Goal: Register for event/course

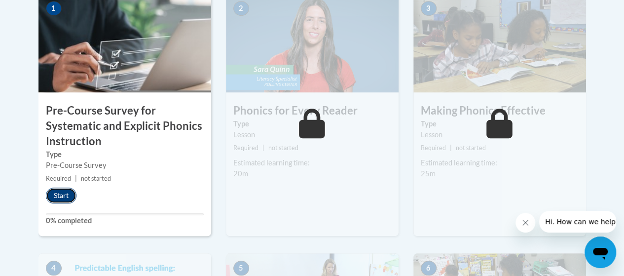
click at [63, 193] on button "Start" at bounding box center [61, 196] width 31 height 16
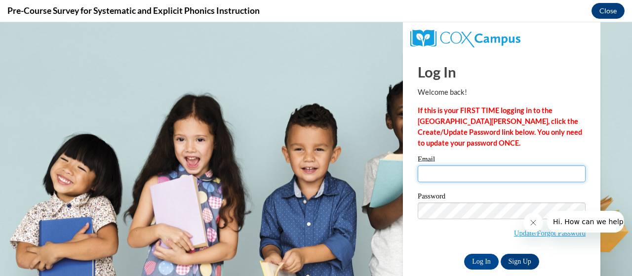
type input "[PERSON_NAME][EMAIL_ADDRESS][PERSON_NAME][DOMAIN_NAME]"
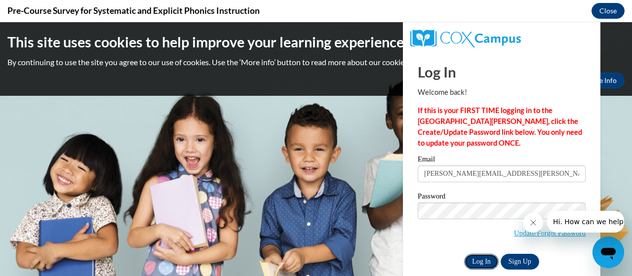
click at [472, 258] on input "Log In" at bounding box center [481, 262] width 35 height 16
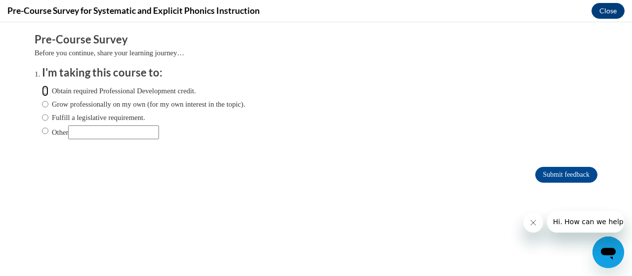
click at [42, 90] on input "Obtain required Professional Development credit." at bounding box center [45, 90] width 6 height 11
radio input "true"
click at [141, 161] on form "Pre-Course Survey Before you continue, share your learning journey… I'm taking …" at bounding box center [316, 112] width 563 height 161
drag, startPoint x: 141, startPoint y: 161, endPoint x: 42, endPoint y: 192, distance: 103.9
click at [42, 192] on div "Comments Pre-Course Survey Before you continue, share your learning journey… I'…" at bounding box center [315, 137] width 577 height 230
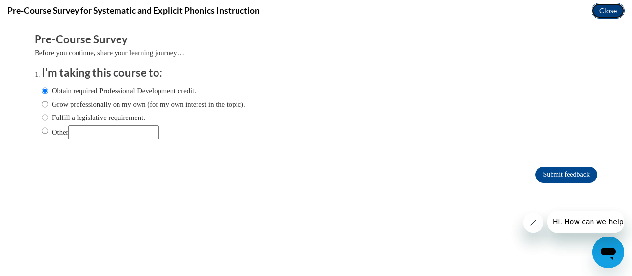
click at [602, 12] on button "Close" at bounding box center [607, 11] width 33 height 16
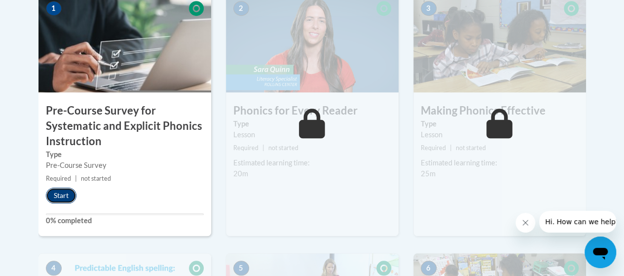
click at [54, 193] on button "Start" at bounding box center [61, 196] width 31 height 16
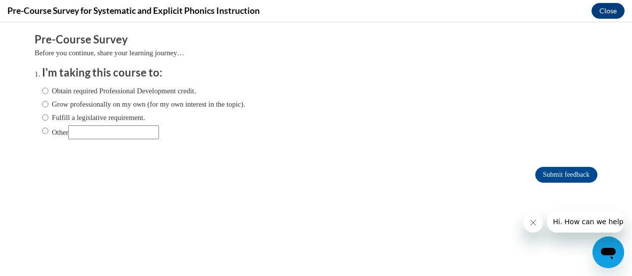
click at [534, 227] on button "Close message from company" at bounding box center [533, 223] width 20 height 20
click at [533, 222] on icon "Close message from company" at bounding box center [532, 222] width 5 height 5
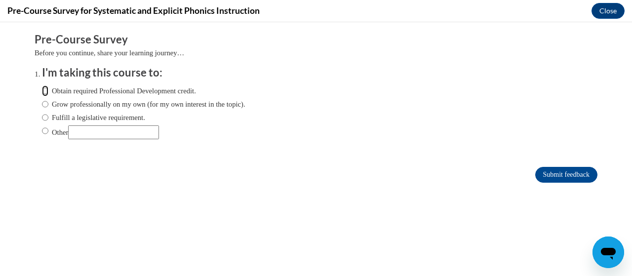
click at [42, 91] on input "Obtain required Professional Development credit." at bounding box center [45, 90] width 6 height 11
radio input "true"
click at [568, 172] on input "Submit feedback" at bounding box center [566, 175] width 62 height 16
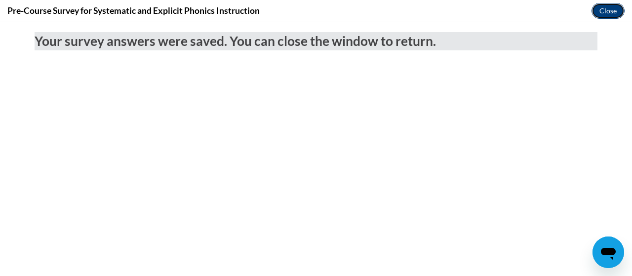
click at [608, 8] on button "Close" at bounding box center [607, 11] width 33 height 16
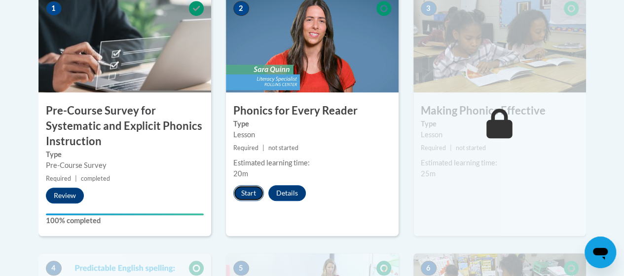
click at [245, 191] on button "Start" at bounding box center [248, 193] width 31 height 16
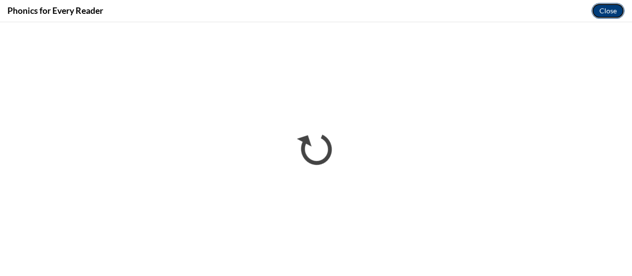
drag, startPoint x: 607, startPoint y: 7, endPoint x: 614, endPoint y: 11, distance: 8.4
click at [614, 11] on button "Close" at bounding box center [607, 11] width 33 height 16
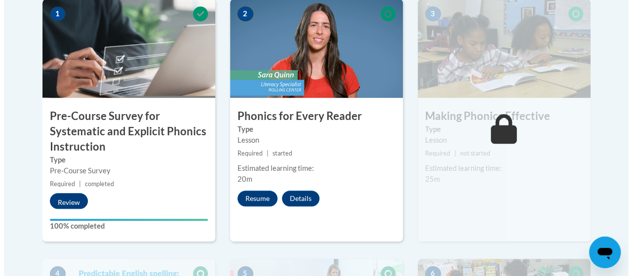
scroll to position [351, 0]
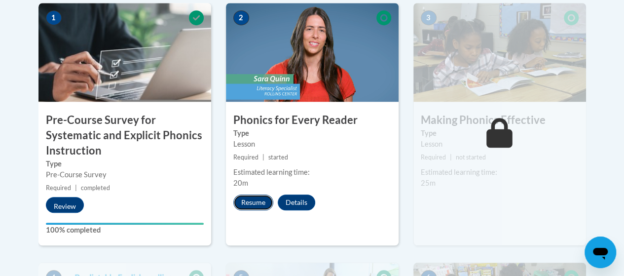
click at [258, 201] on button "Resume" at bounding box center [253, 202] width 40 height 16
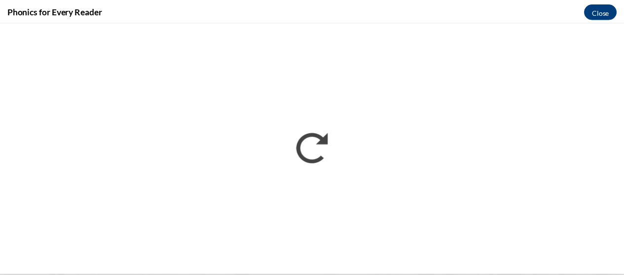
scroll to position [0, 0]
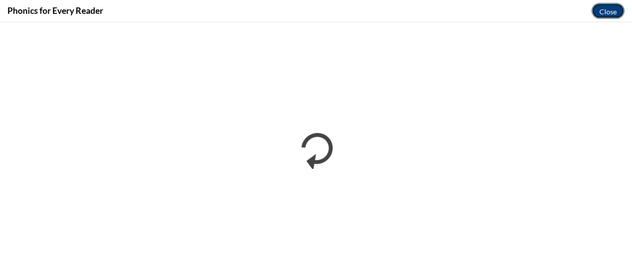
click at [606, 13] on font "Close" at bounding box center [607, 11] width 17 height 8
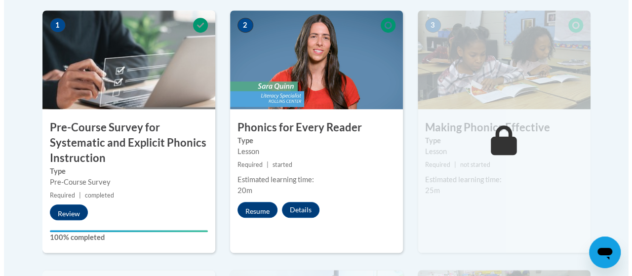
scroll to position [344, 0]
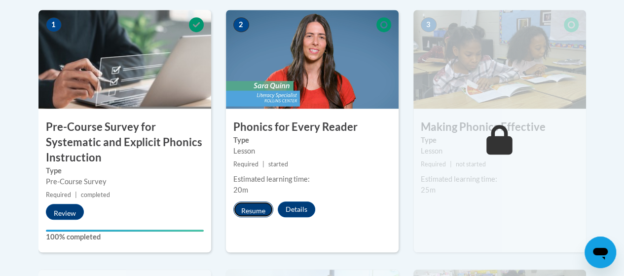
click at [254, 205] on font "Resume" at bounding box center [253, 209] width 24 height 8
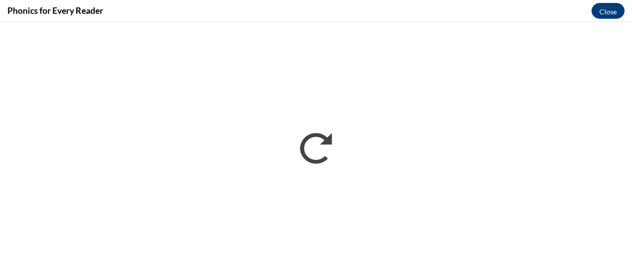
scroll to position [0, 0]
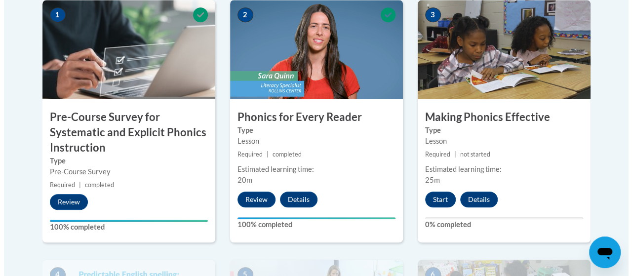
scroll to position [355, 0]
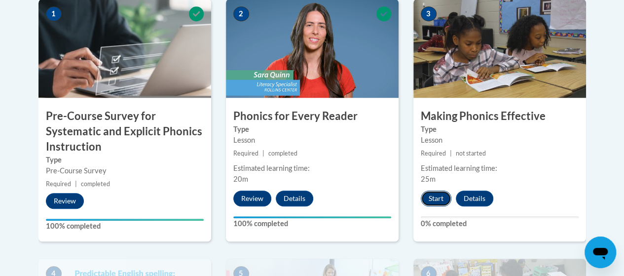
click at [437, 196] on button "Start" at bounding box center [436, 198] width 31 height 16
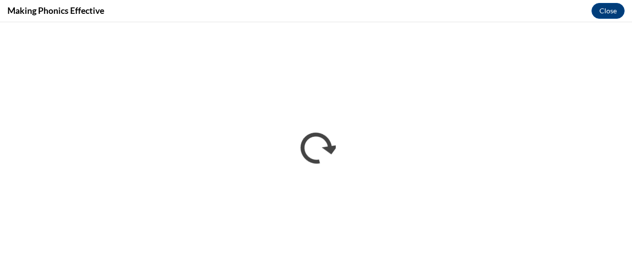
scroll to position [0, 0]
